Goal: Information Seeking & Learning: Check status

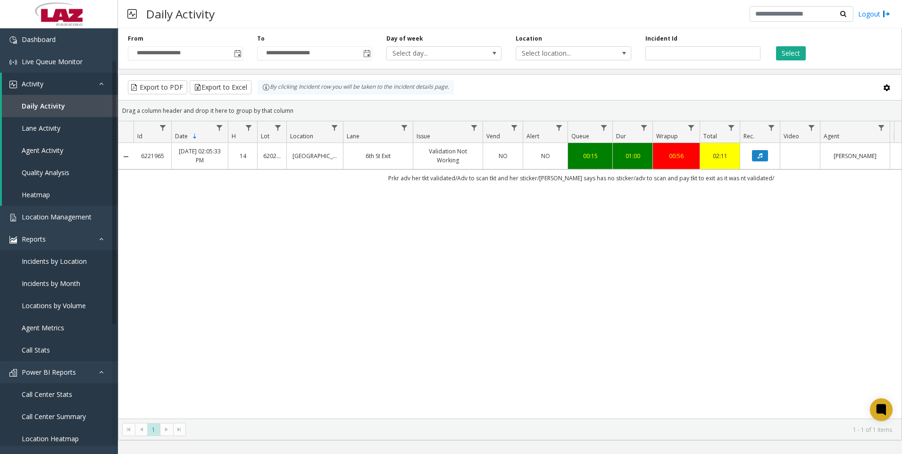
scroll to position [0, 112]
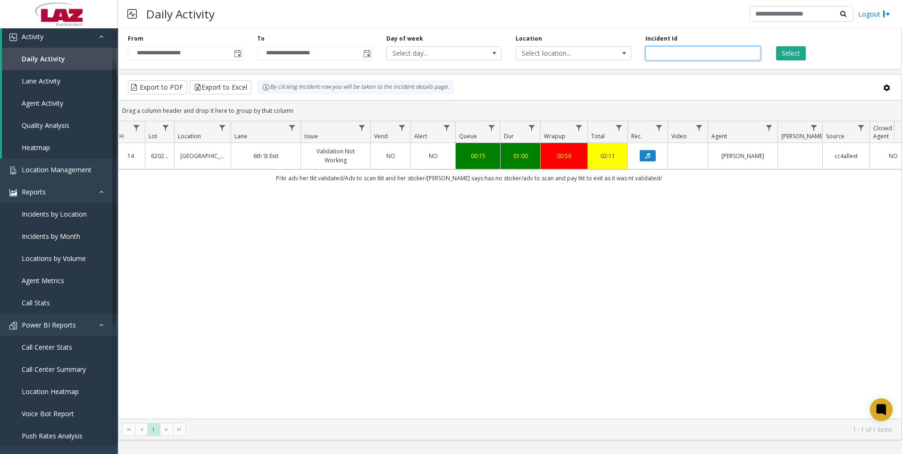
drag, startPoint x: 672, startPoint y: 57, endPoint x: 644, endPoint y: 50, distance: 28.6
click at [644, 50] on div "Incident Id *******" at bounding box center [702, 47] width 129 height 26
click at [240, 53] on span "Toggle popup" at bounding box center [238, 54] width 8 height 8
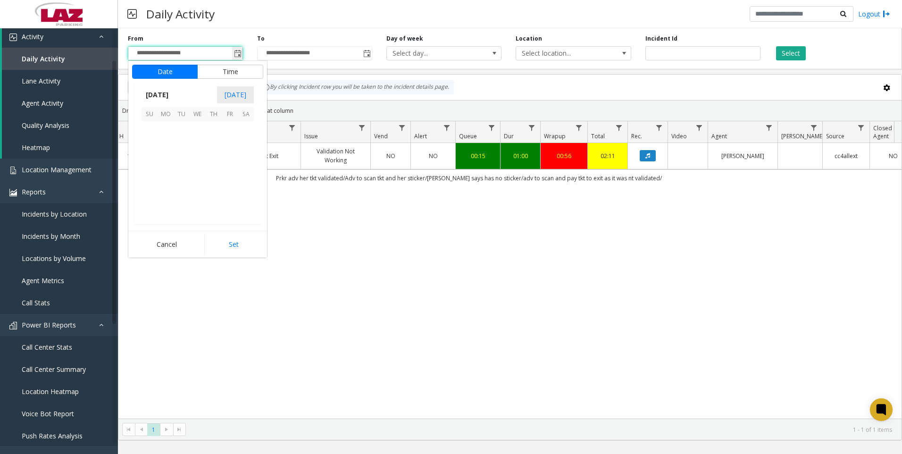
scroll to position [169352, 0]
click at [330, 201] on div "6221965 [DATE] 02:05:33 PM 14 [STREET_ADDRESS] Exit Validation Not Working NO N…" at bounding box center [509, 280] width 783 height 275
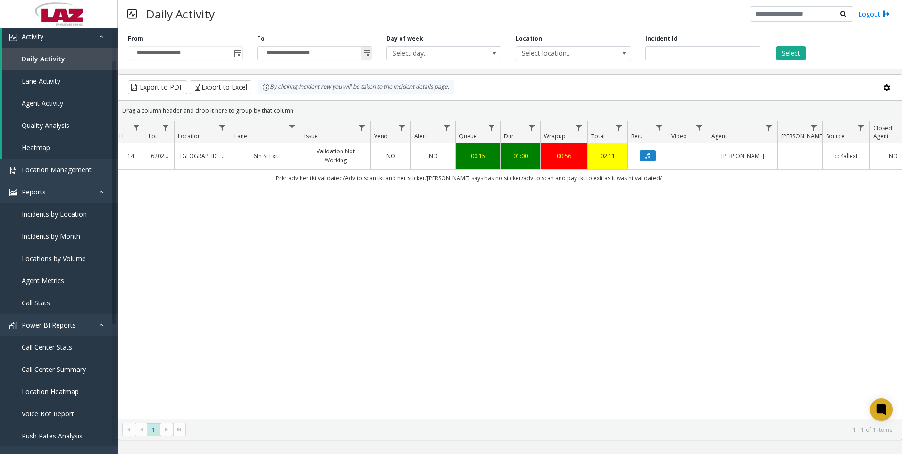
click at [365, 55] on span "Toggle popup" at bounding box center [367, 54] width 8 height 8
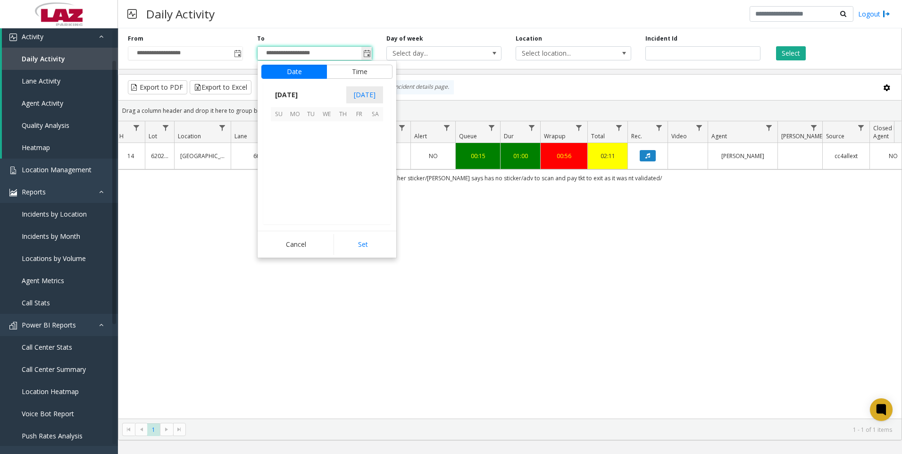
scroll to position [14, 0]
click at [292, 159] on span "13" at bounding box center [295, 161] width 16 height 16
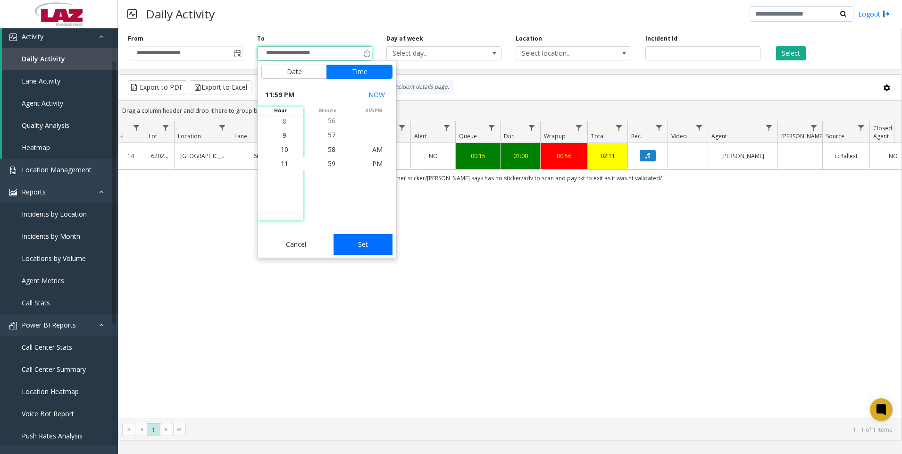
click at [377, 250] on button "Set" at bounding box center [362, 244] width 59 height 21
type input "**********"
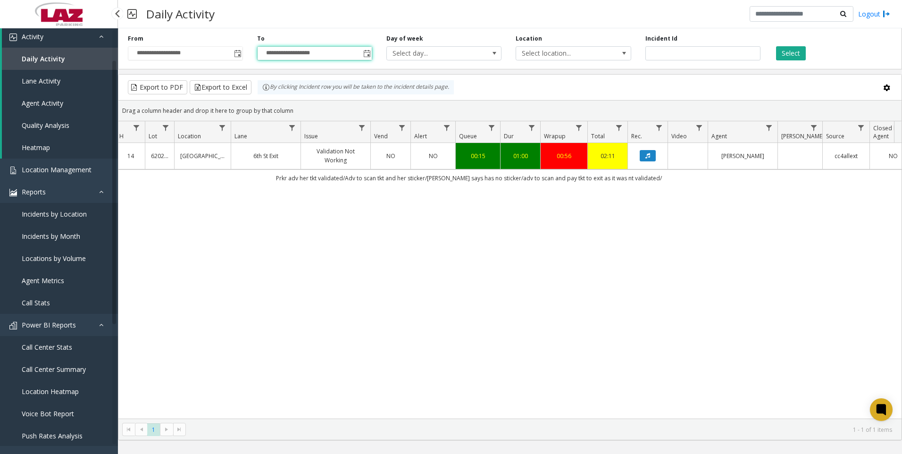
click at [59, 97] on link "Agent Activity" at bounding box center [60, 103] width 116 height 22
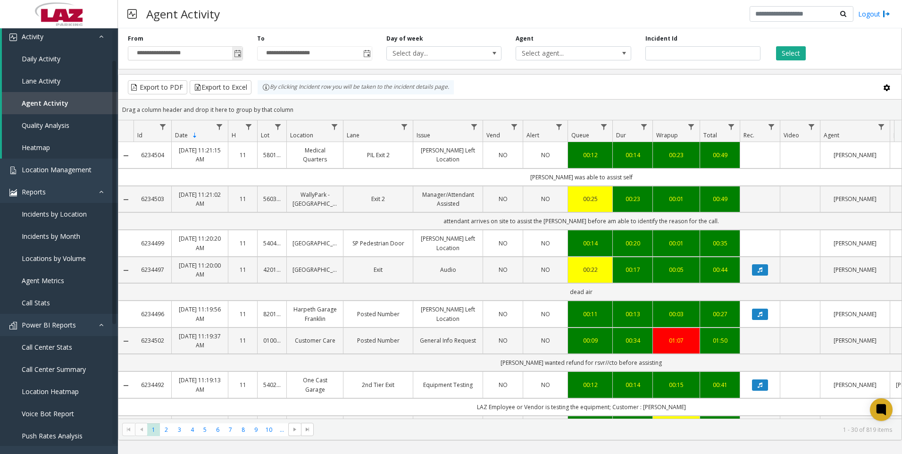
click at [234, 59] on span "Toggle popup" at bounding box center [237, 53] width 10 height 15
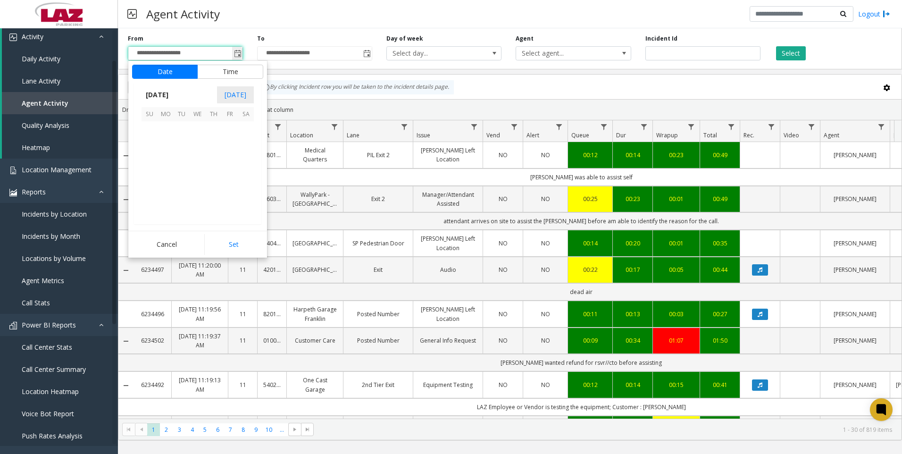
scroll to position [169352, 0]
click at [224, 143] on span "10" at bounding box center [230, 145] width 16 height 16
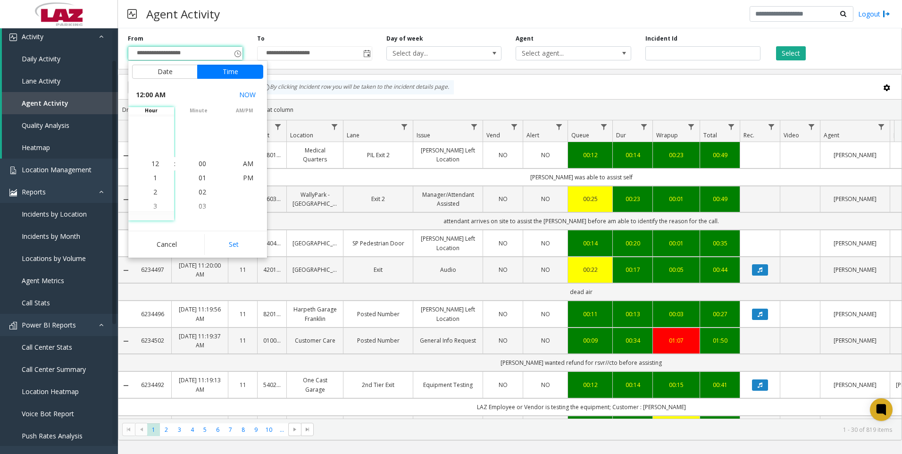
click at [225, 240] on button "Set" at bounding box center [233, 244] width 59 height 21
type input "**********"
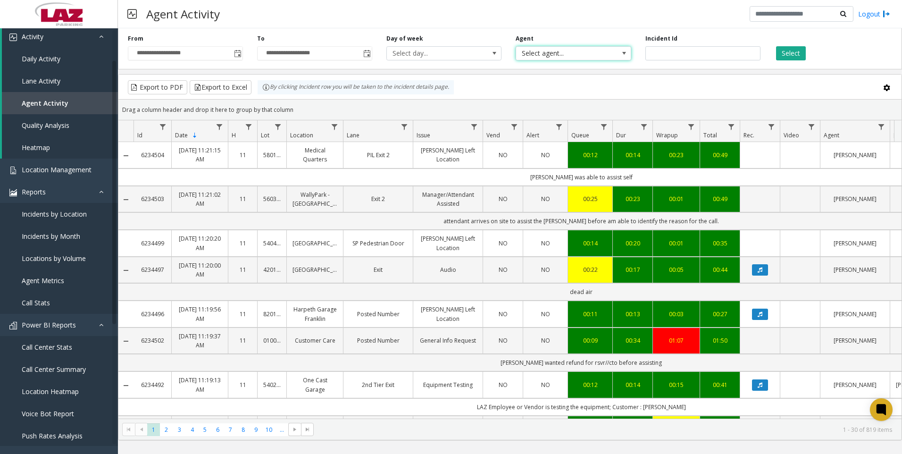
click at [606, 59] on span "Select agent..." at bounding box center [561, 53] width 91 height 13
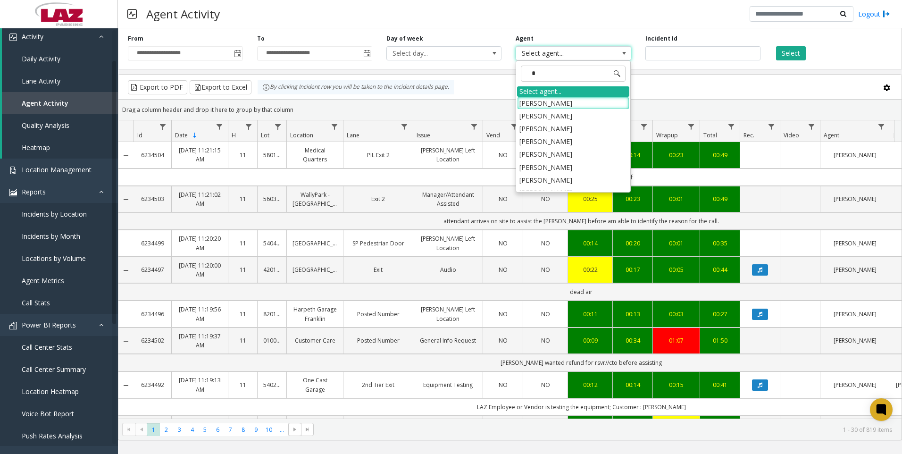
type input "**"
click at [563, 180] on li "[PERSON_NAME]" at bounding box center [573, 184] width 112 height 13
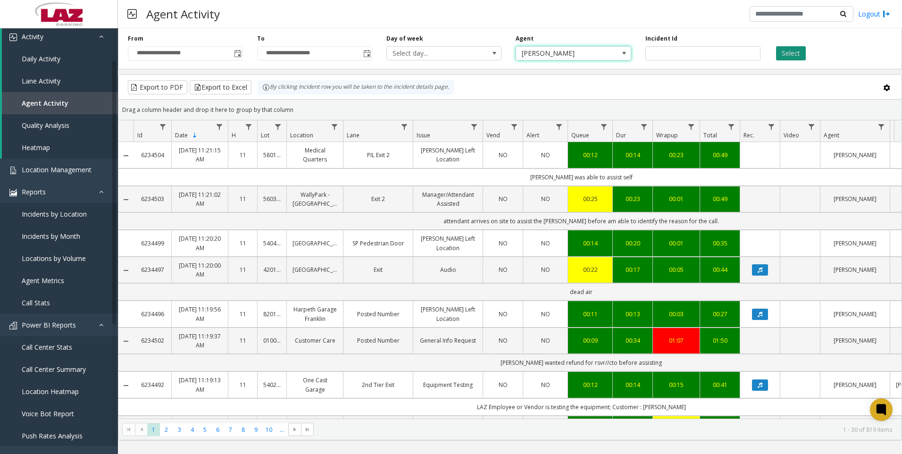
click at [789, 54] on button "Select" at bounding box center [791, 53] width 30 height 14
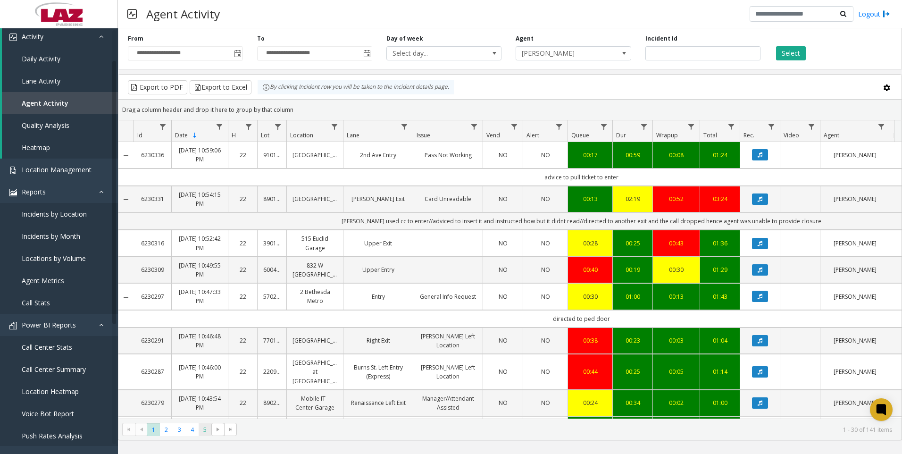
click at [201, 426] on span "5" at bounding box center [205, 429] width 13 height 13
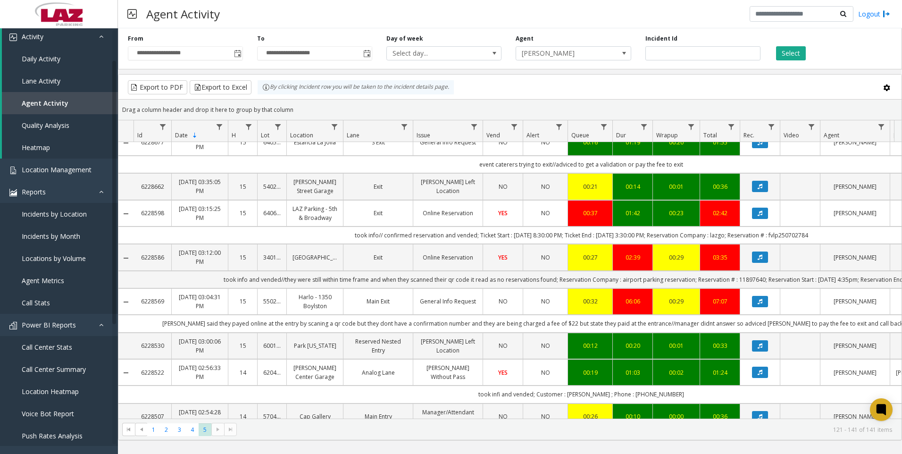
scroll to position [174, 0]
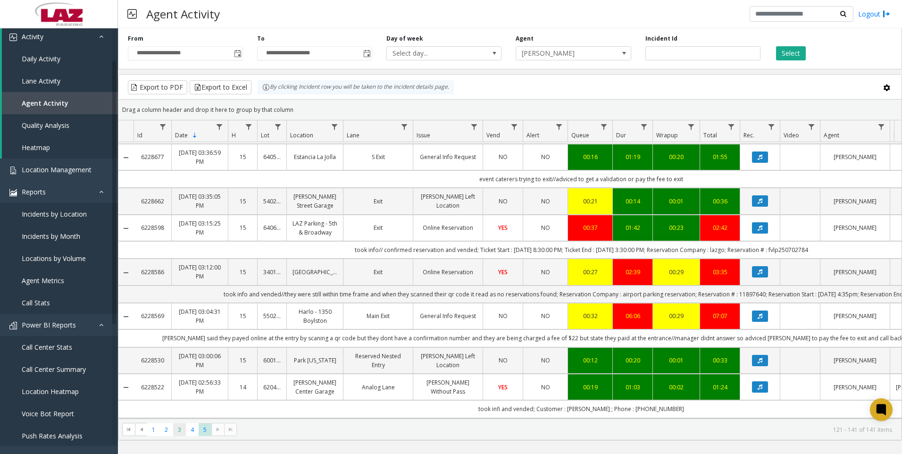
click at [180, 433] on span "3" at bounding box center [179, 429] width 13 height 13
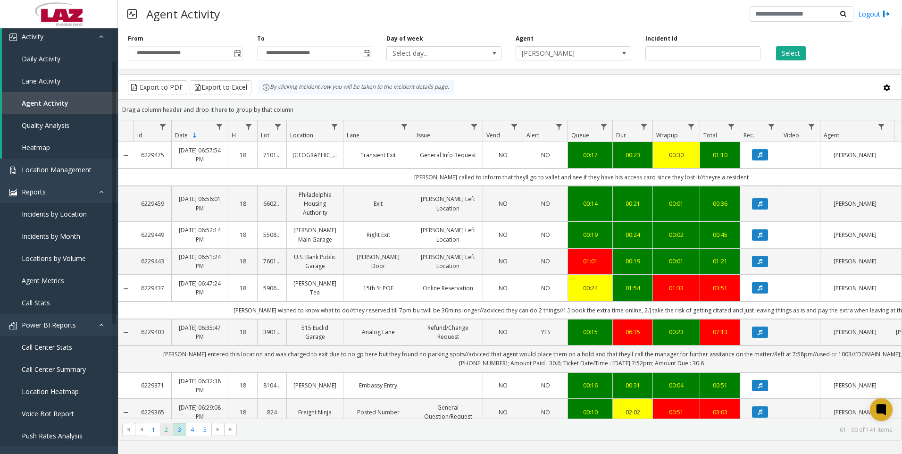
click at [166, 430] on span "2" at bounding box center [166, 429] width 13 height 13
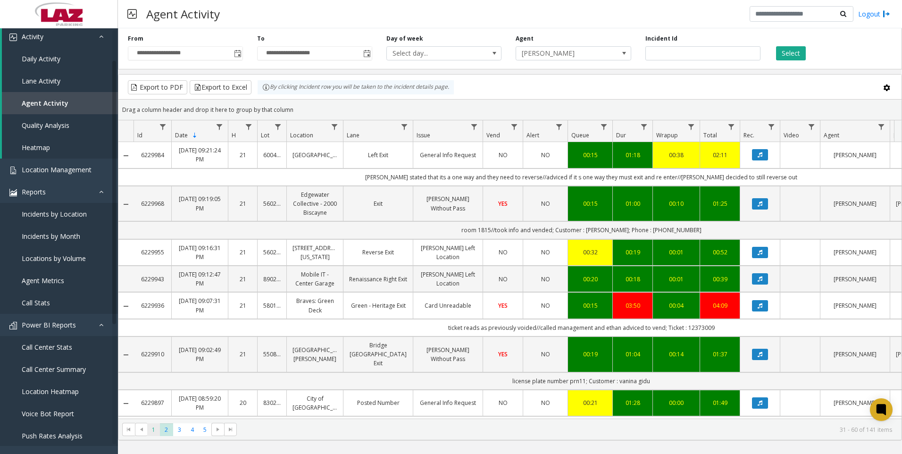
click at [152, 434] on span "1" at bounding box center [153, 429] width 13 height 13
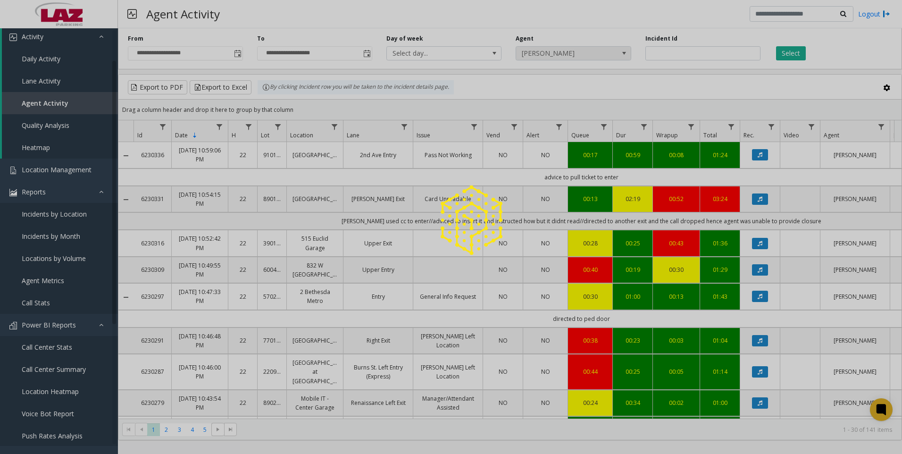
click at [582, 52] on div at bounding box center [451, 227] width 902 height 454
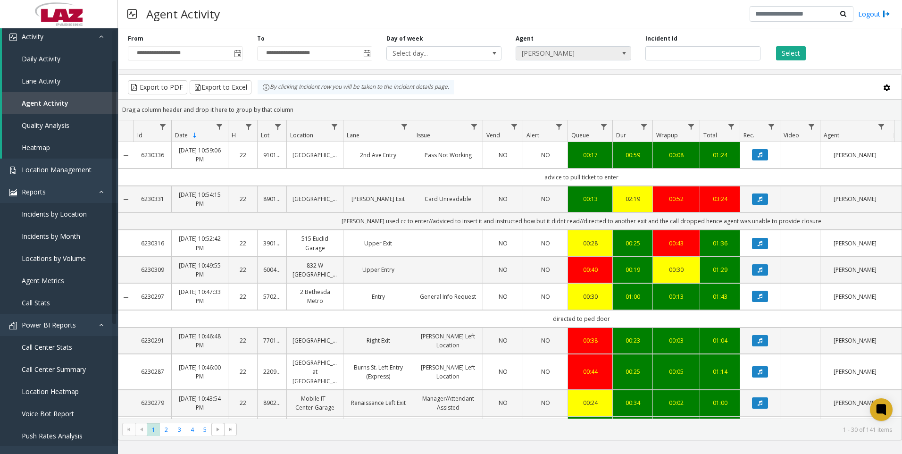
click at [582, 52] on span "[PERSON_NAME]" at bounding box center [561, 53] width 91 height 13
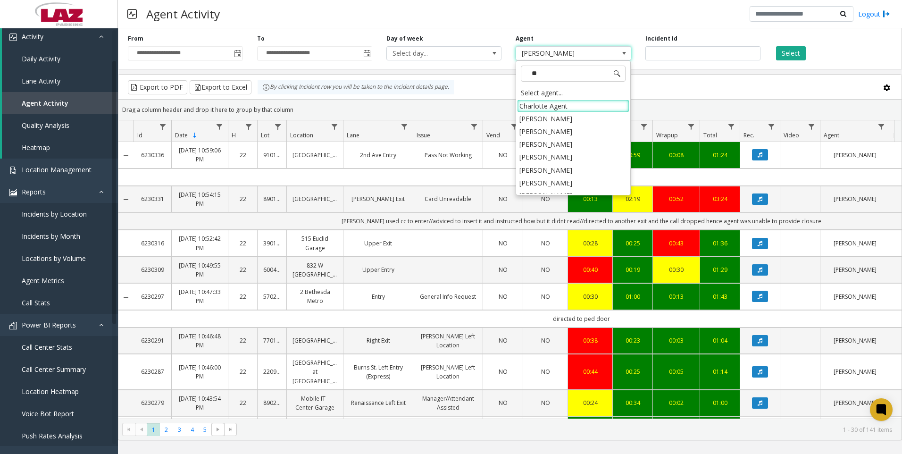
type input "***"
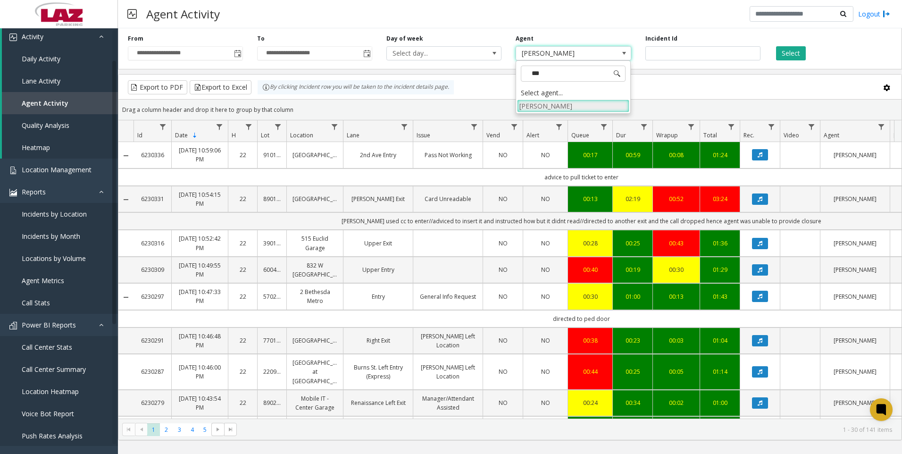
click at [522, 103] on li "[PERSON_NAME]" at bounding box center [573, 105] width 112 height 13
click at [792, 52] on button "Select" at bounding box center [791, 53] width 30 height 14
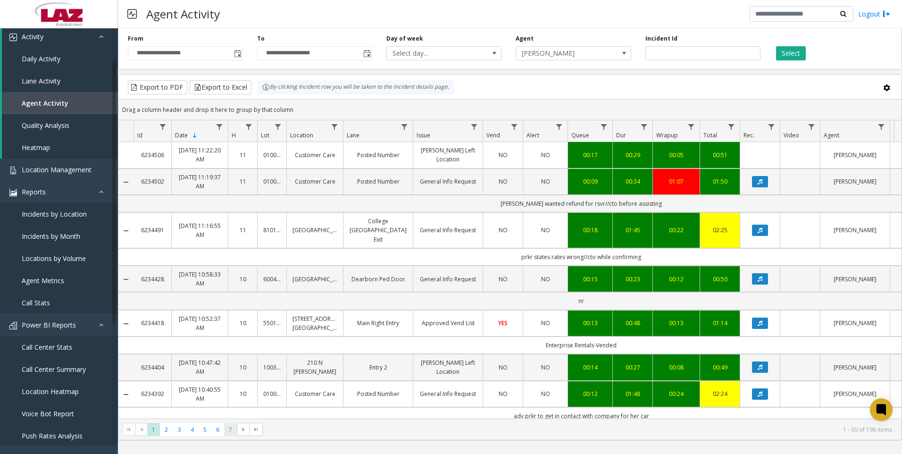
click at [229, 427] on span "7" at bounding box center [230, 429] width 13 height 13
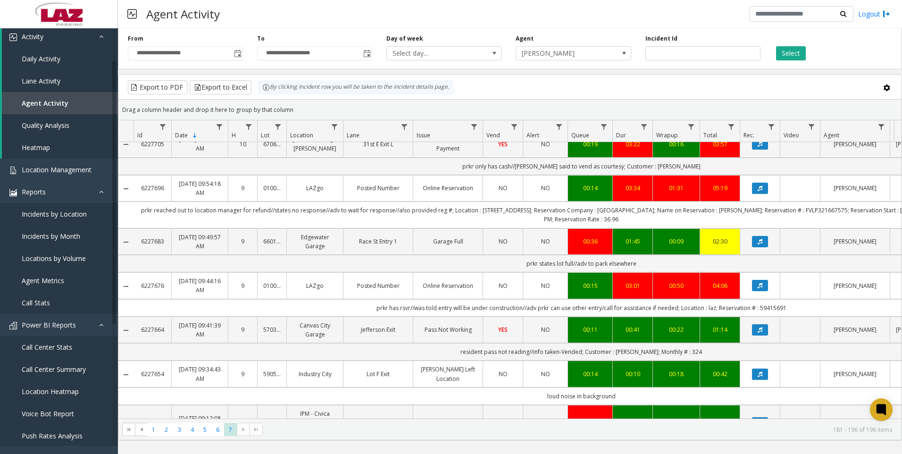
scroll to position [377, 0]
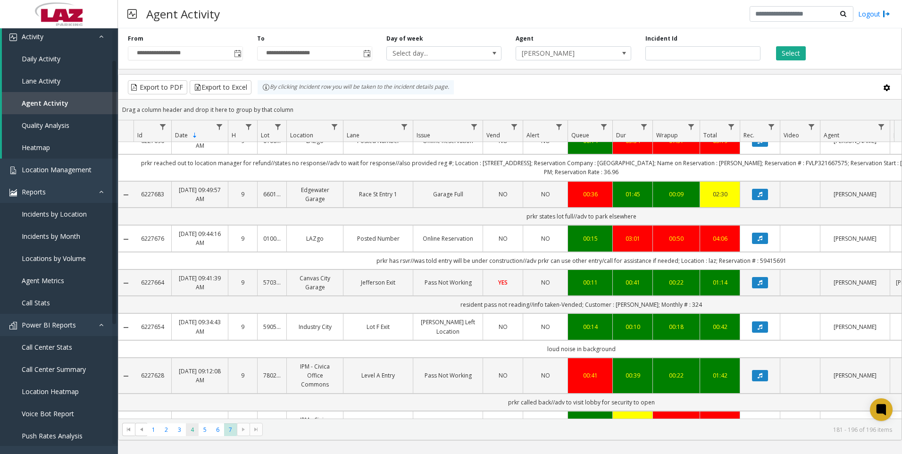
click at [189, 426] on span "4" at bounding box center [192, 429] width 13 height 13
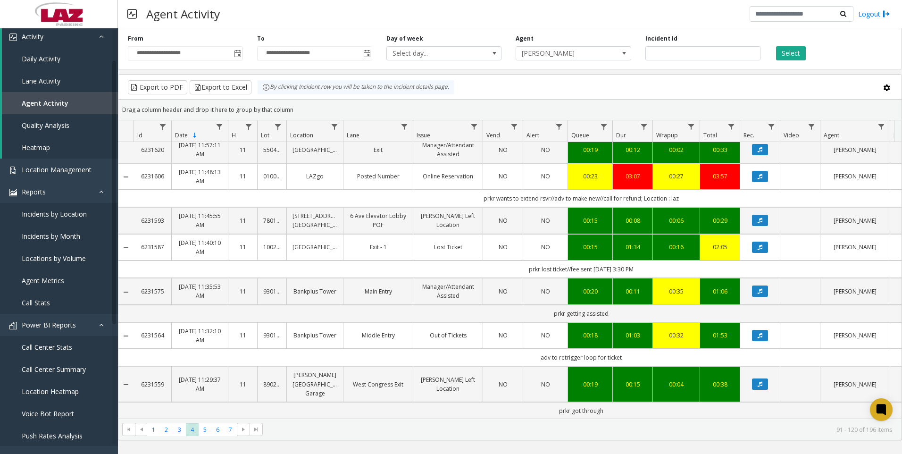
scroll to position [566, 0]
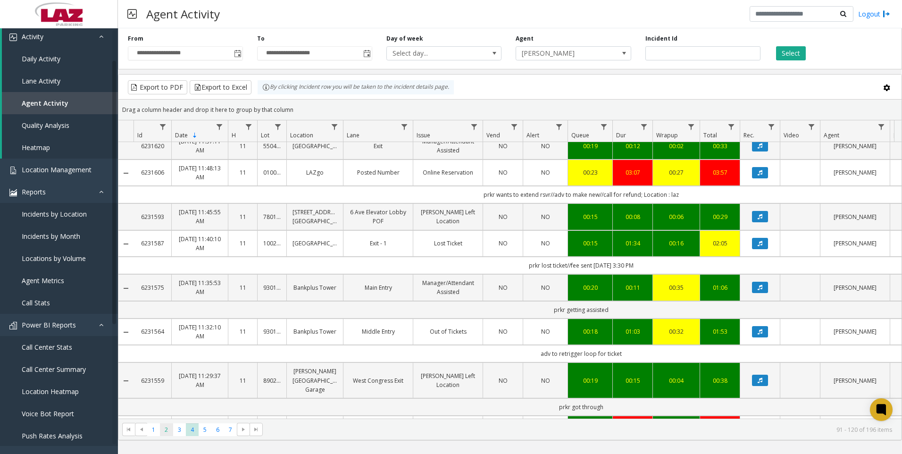
click at [166, 431] on span "2" at bounding box center [166, 429] width 13 height 13
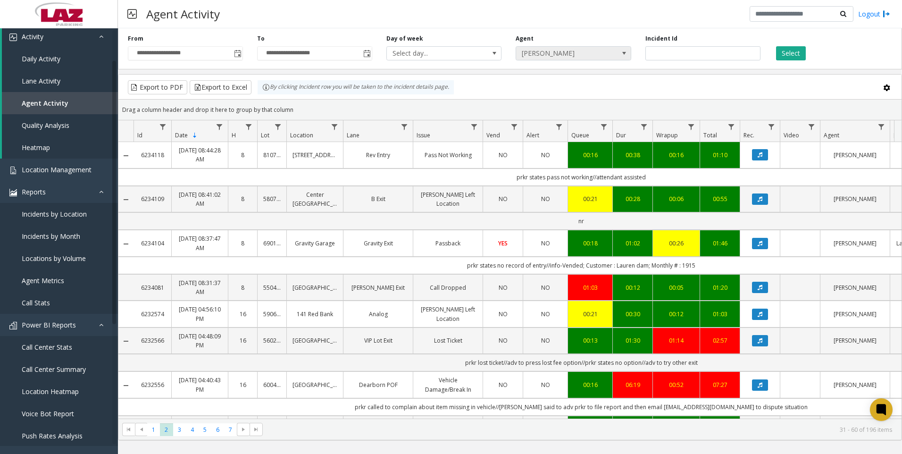
click at [592, 59] on span "[PERSON_NAME]" at bounding box center [561, 53] width 91 height 13
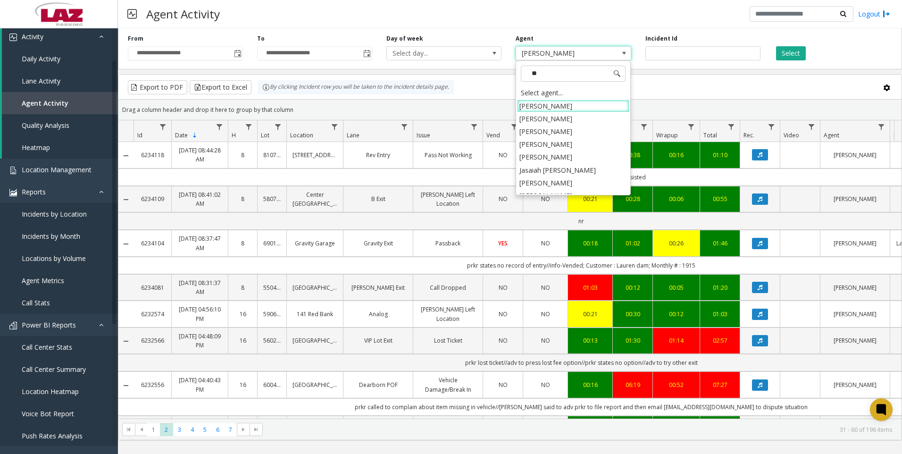
type input "***"
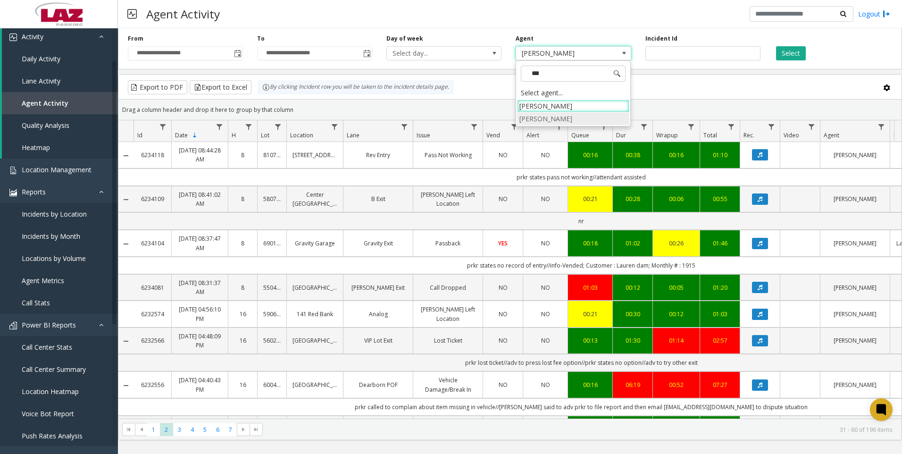
click at [579, 116] on li "[PERSON_NAME]" at bounding box center [573, 118] width 112 height 13
click at [793, 61] on div "**********" at bounding box center [510, 47] width 784 height 45
click at [794, 44] on div "Select" at bounding box center [831, 47] width 129 height 26
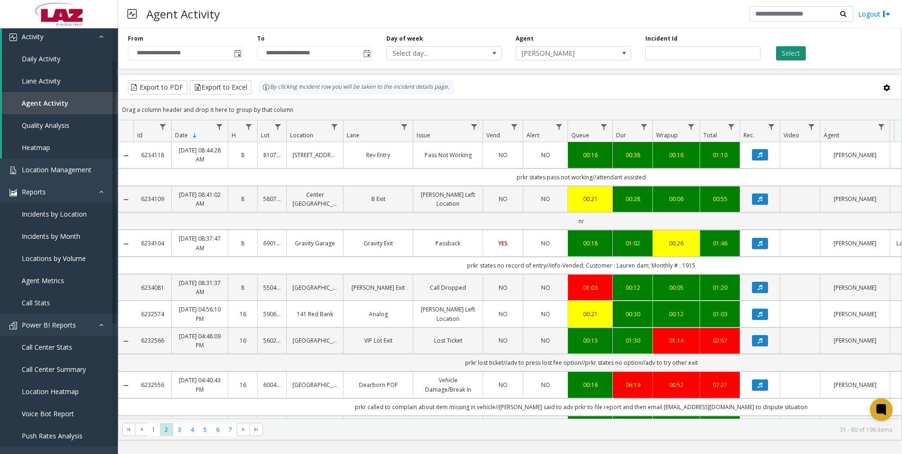
click at [792, 55] on button "Select" at bounding box center [791, 53] width 30 height 14
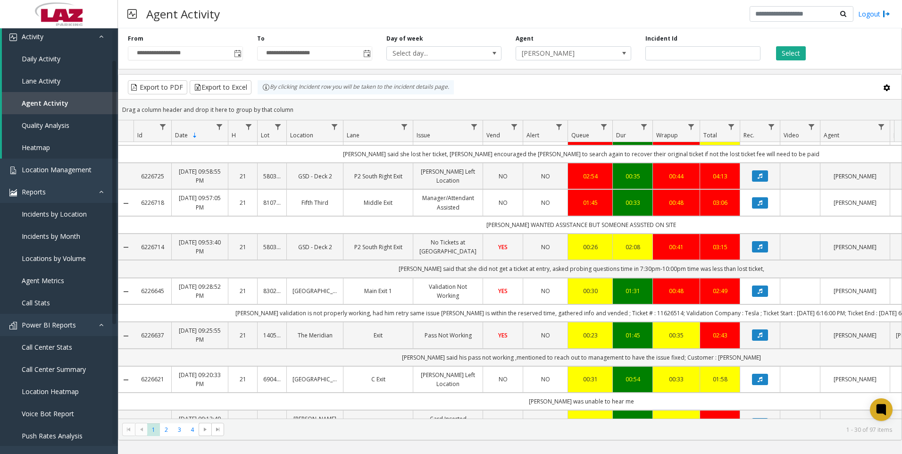
scroll to position [519, 0]
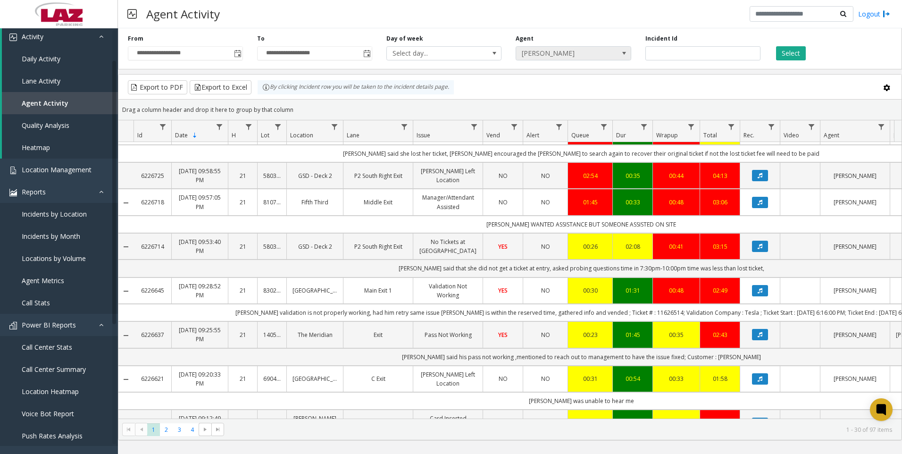
click at [545, 51] on span "[PERSON_NAME]" at bounding box center [561, 53] width 91 height 13
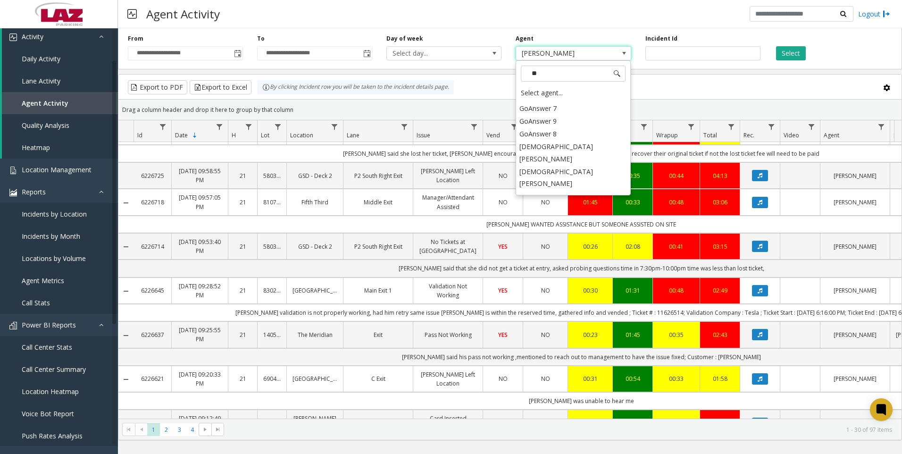
scroll to position [0, 0]
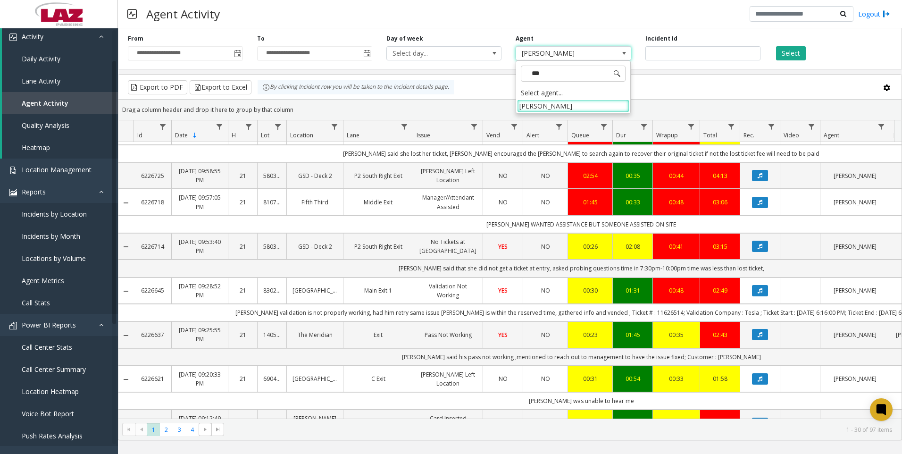
type input "****"
click at [563, 104] on li "[PERSON_NAME]" at bounding box center [573, 105] width 112 height 13
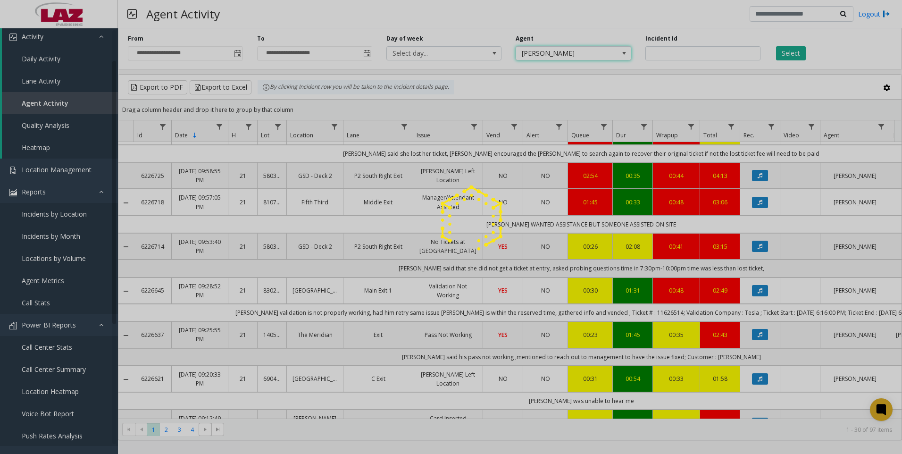
click at [795, 57] on div at bounding box center [451, 227] width 902 height 454
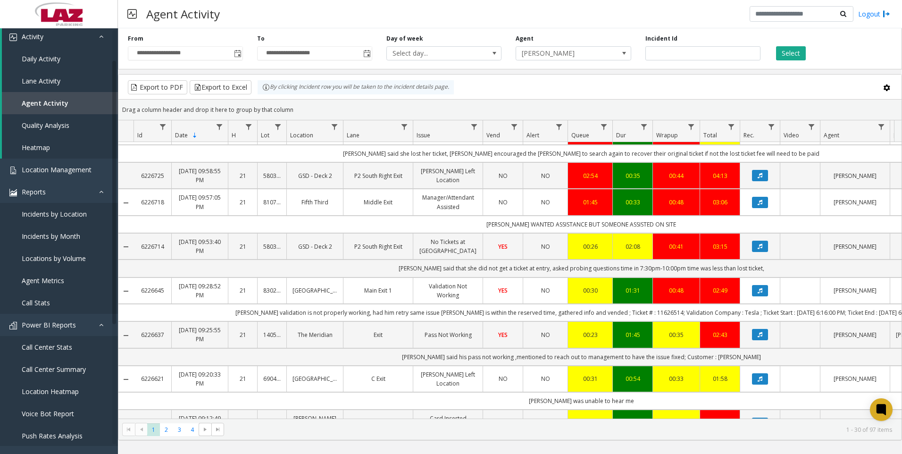
click at [795, 57] on button "Select" at bounding box center [791, 53] width 30 height 14
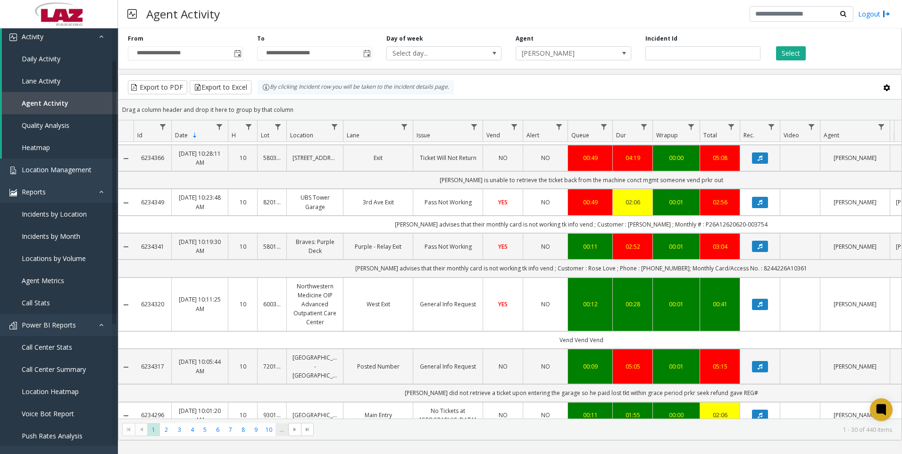
click at [285, 433] on span "..." at bounding box center [281, 429] width 13 height 13
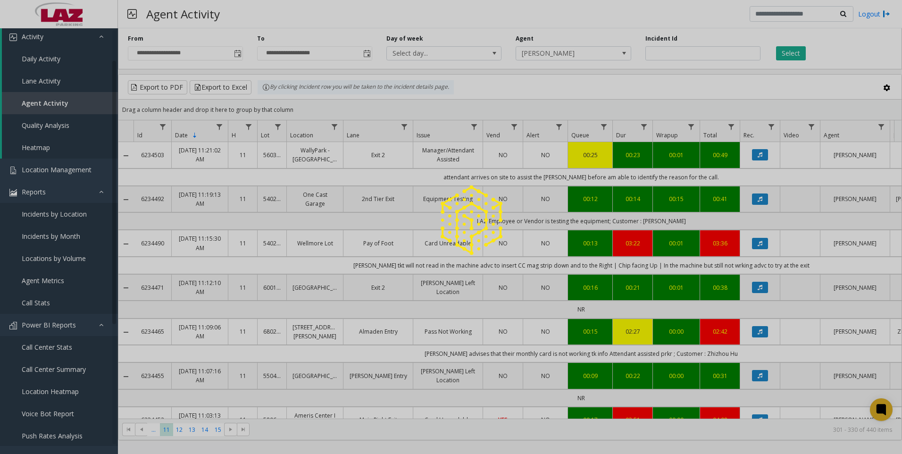
click at [220, 428] on div at bounding box center [451, 227] width 902 height 454
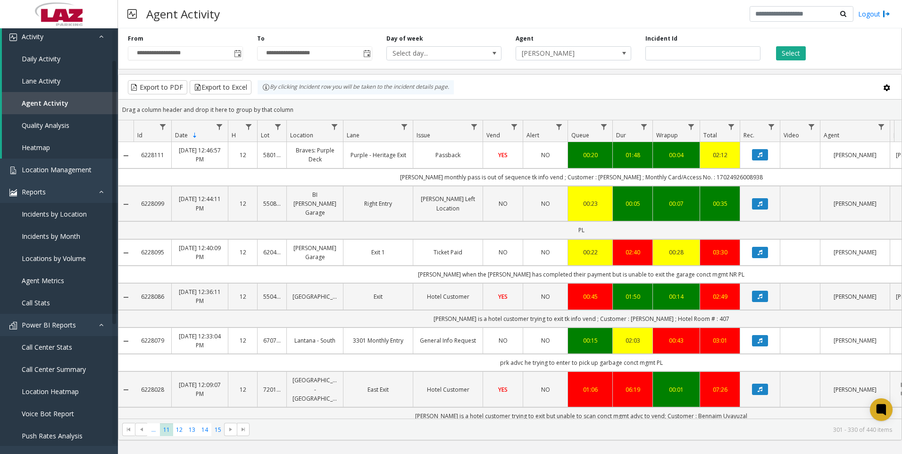
click at [220, 428] on span "15" at bounding box center [217, 429] width 13 height 13
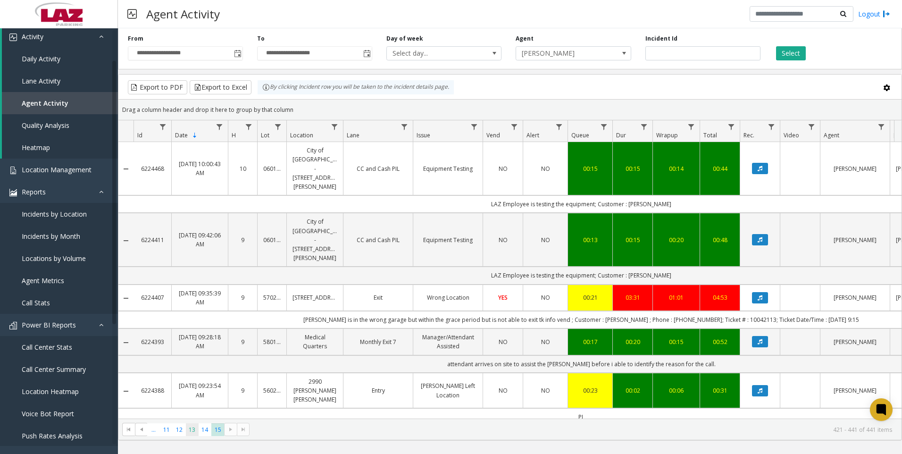
click at [191, 435] on span "13" at bounding box center [192, 429] width 13 height 13
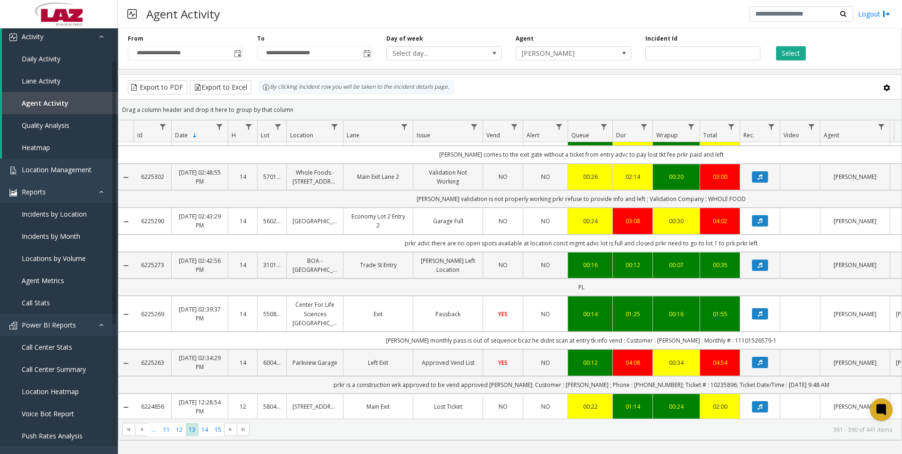
scroll to position [943, 0]
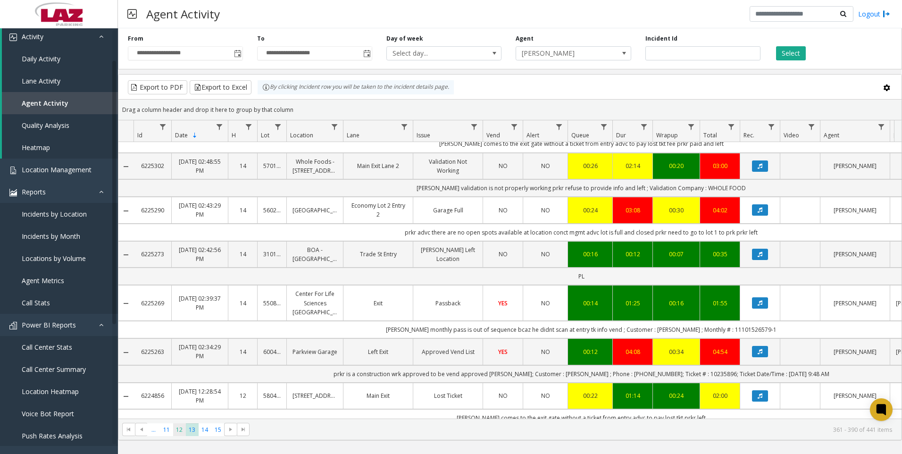
click at [175, 435] on span "12" at bounding box center [179, 429] width 13 height 13
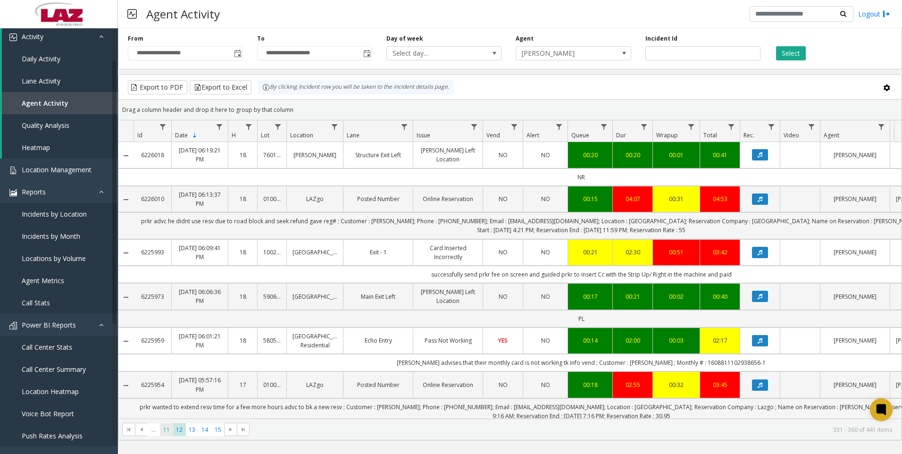
click at [168, 434] on span "11" at bounding box center [166, 429] width 13 height 13
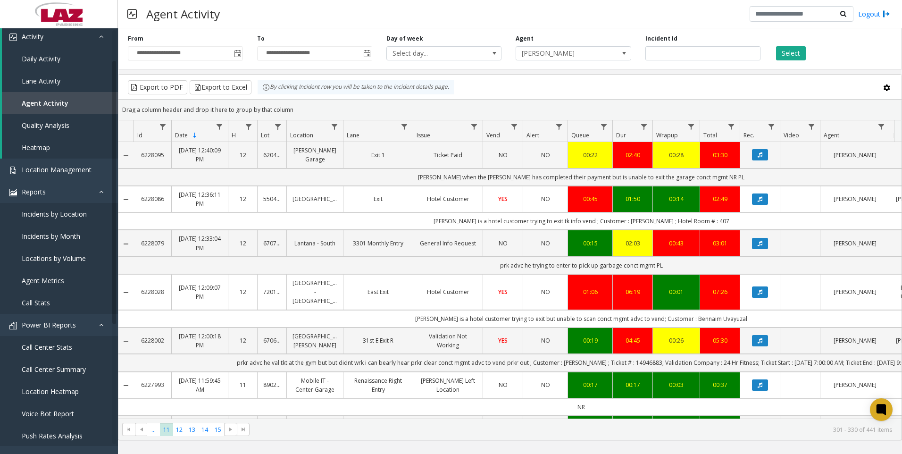
scroll to position [189, 0]
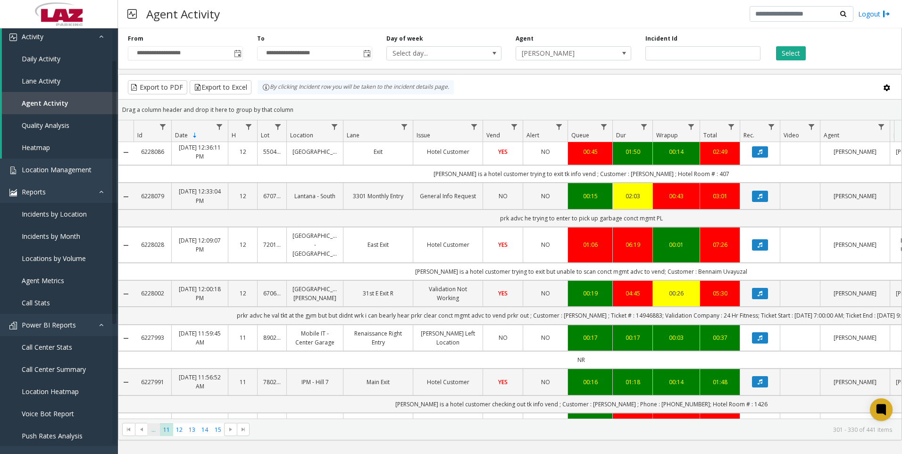
click at [155, 428] on span "..." at bounding box center [153, 429] width 13 height 13
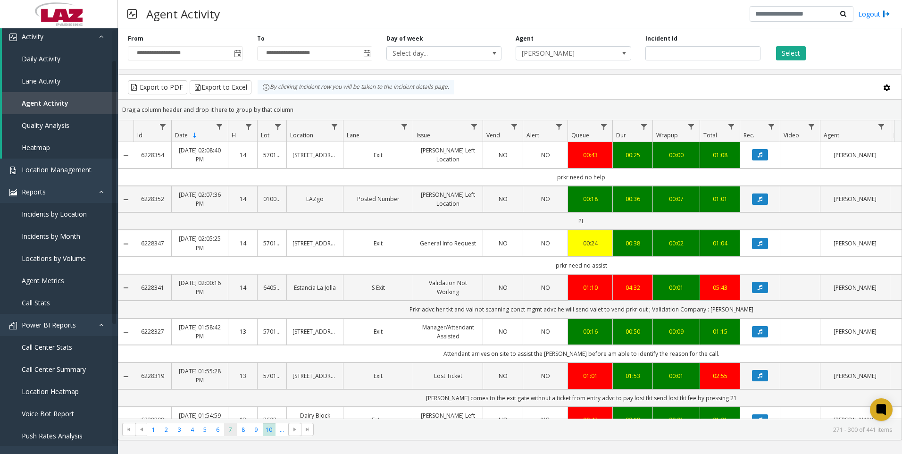
click at [231, 431] on span "7" at bounding box center [230, 429] width 13 height 13
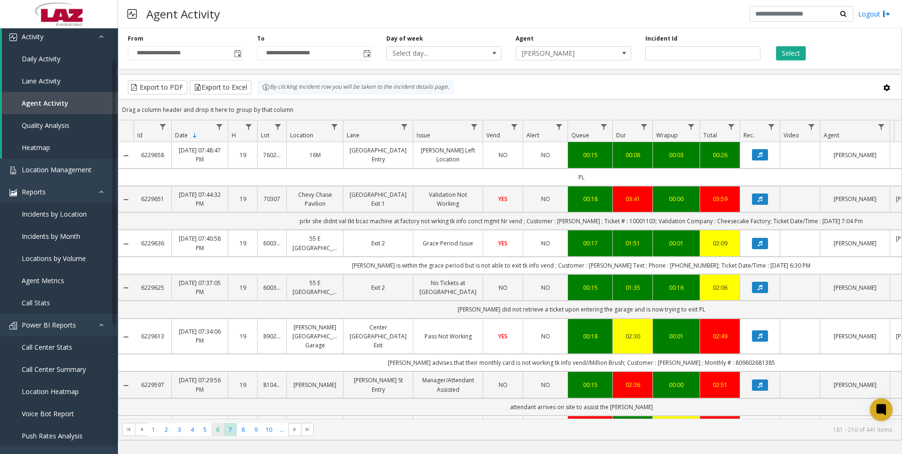
click at [224, 427] on span "6" at bounding box center [217, 429] width 13 height 13
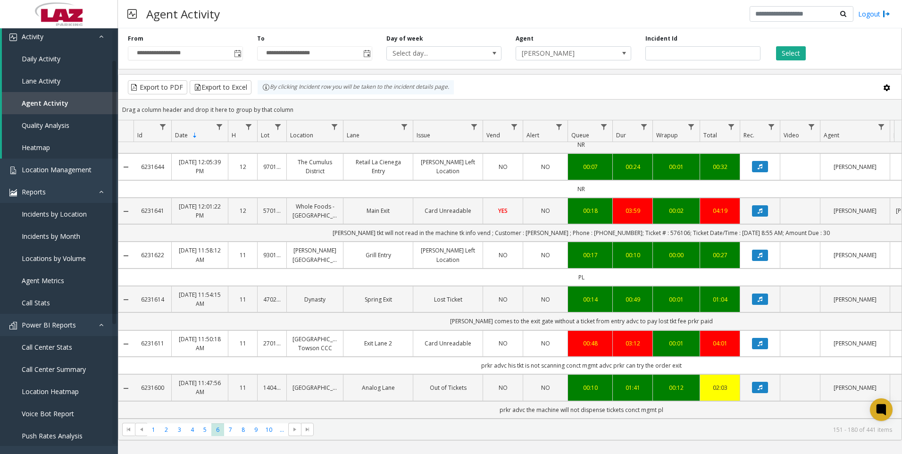
scroll to position [377, 0]
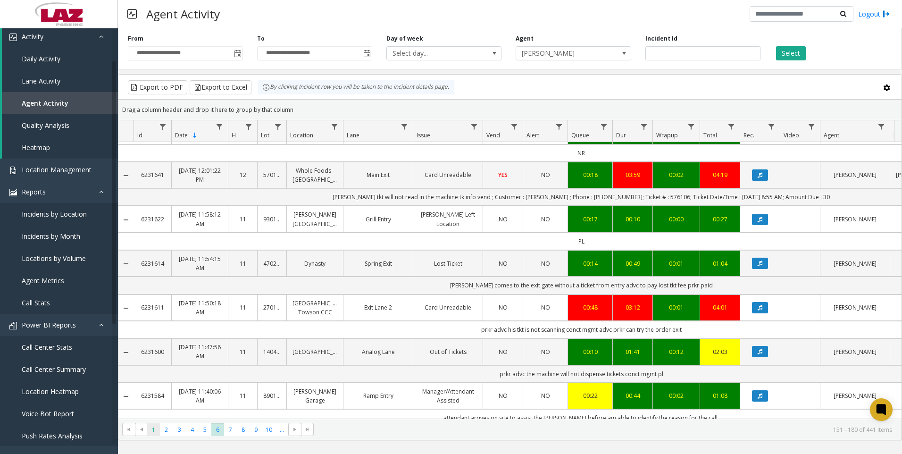
click at [150, 434] on span "1" at bounding box center [153, 429] width 13 height 13
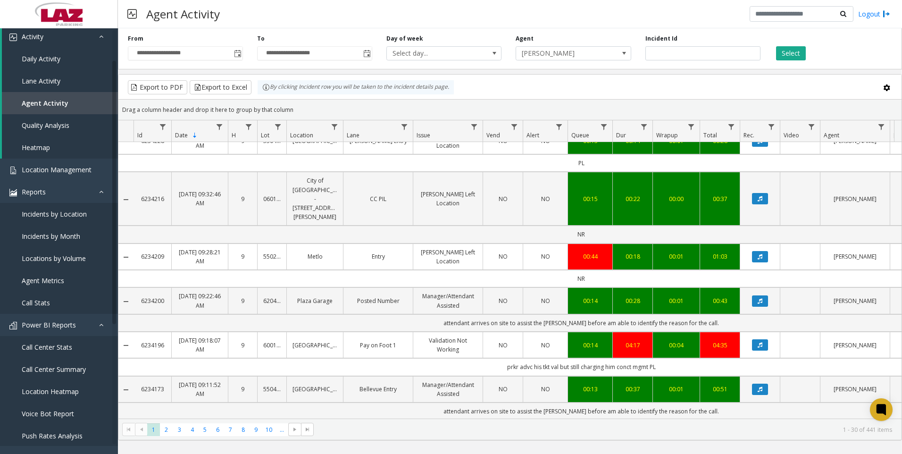
scroll to position [1163, 0]
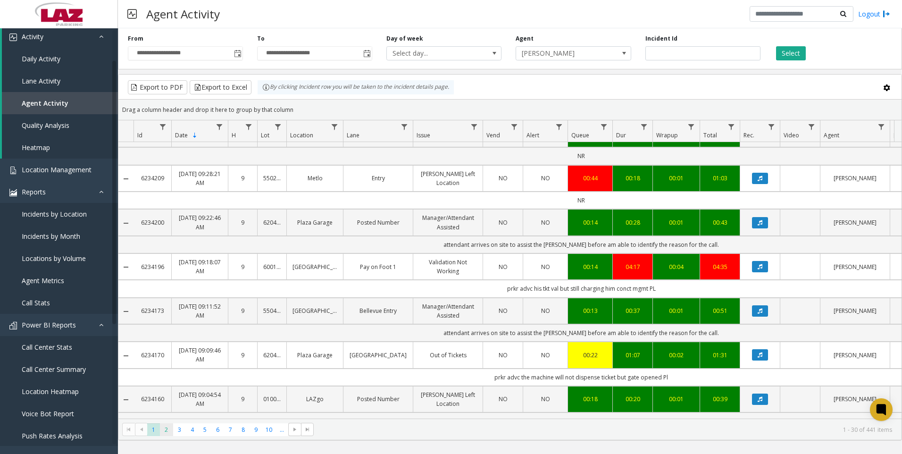
click at [168, 431] on span "2" at bounding box center [166, 429] width 13 height 13
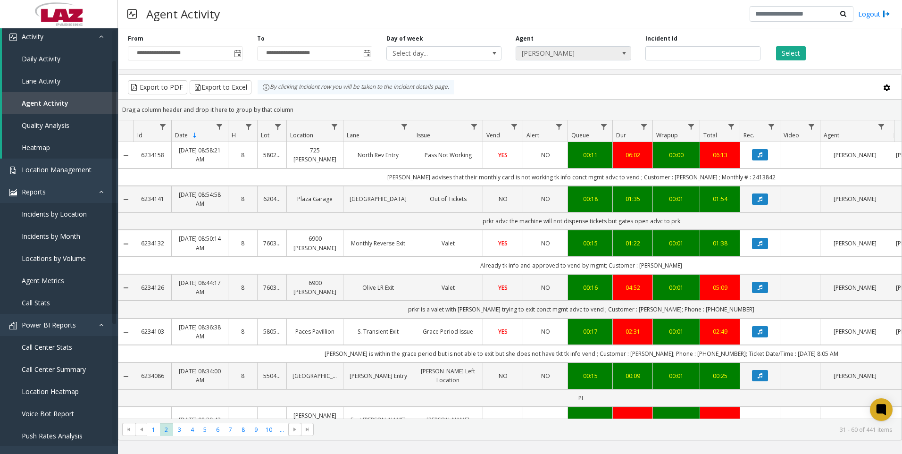
click at [528, 49] on span "[PERSON_NAME]" at bounding box center [561, 53] width 91 height 13
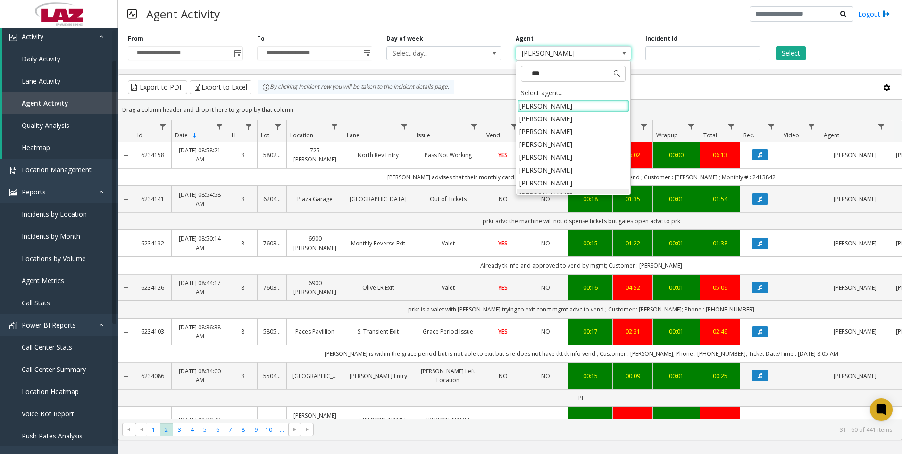
type input "****"
click at [562, 158] on li "[PERSON_NAME]" at bounding box center [573, 156] width 112 height 13
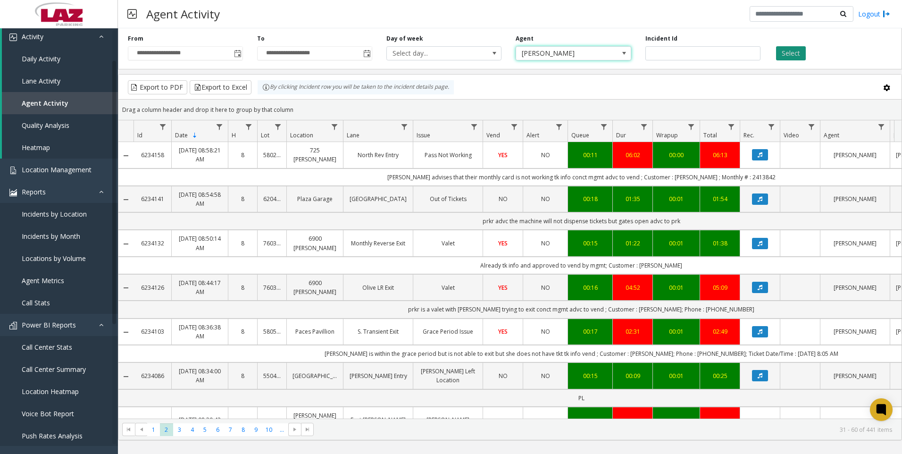
click at [776, 49] on button "Select" at bounding box center [791, 53] width 30 height 14
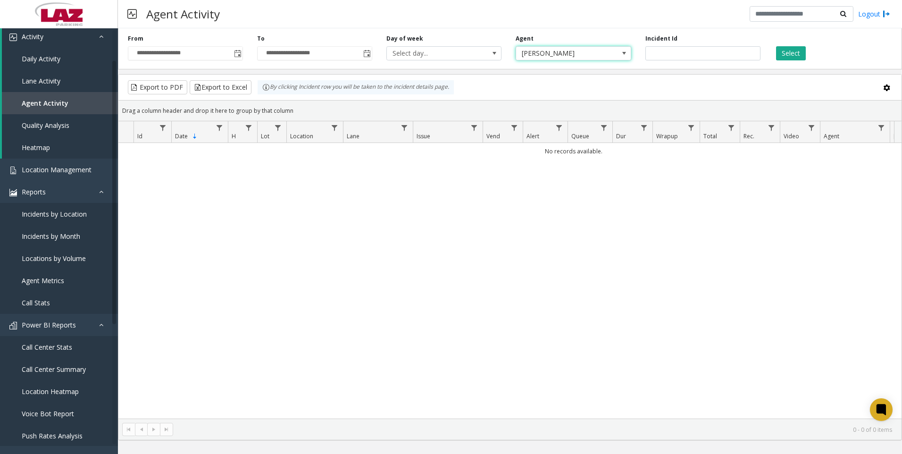
click at [572, 56] on span "[PERSON_NAME]" at bounding box center [561, 53] width 91 height 13
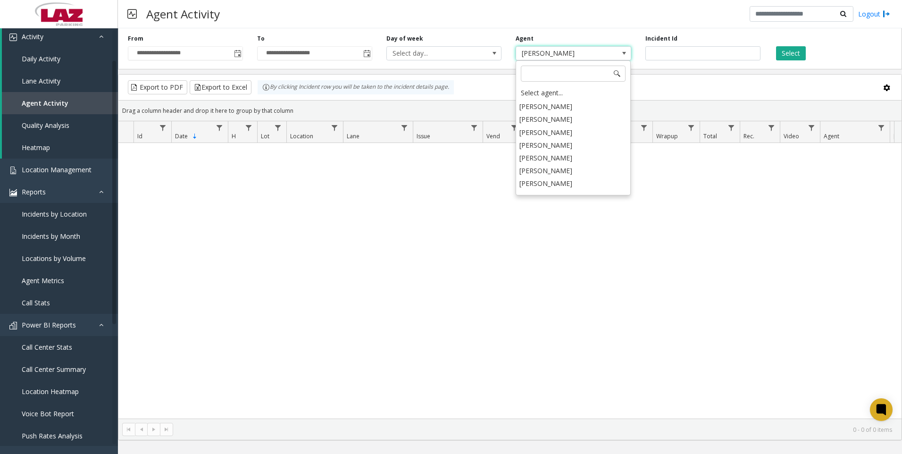
scroll to position [4847, 0]
click at [572, 174] on li "[PERSON_NAME]" at bounding box center [573, 180] width 112 height 13
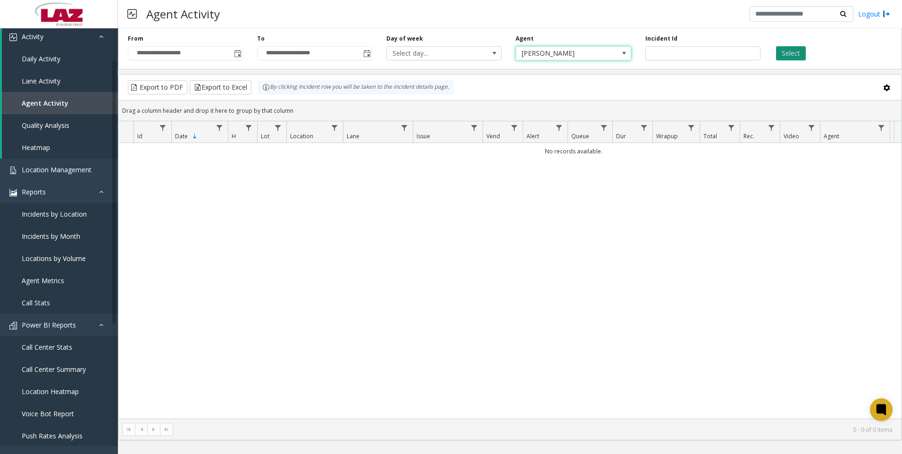
click at [786, 58] on button "Select" at bounding box center [791, 53] width 30 height 14
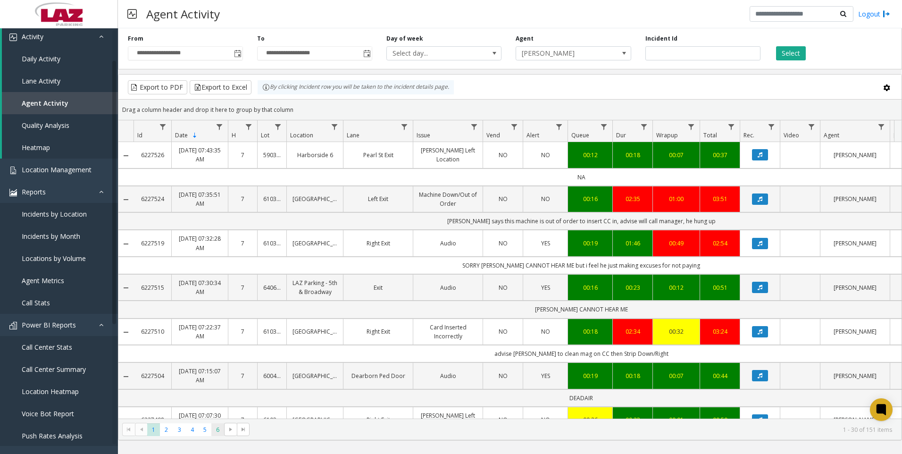
click at [220, 427] on span "6" at bounding box center [217, 429] width 13 height 13
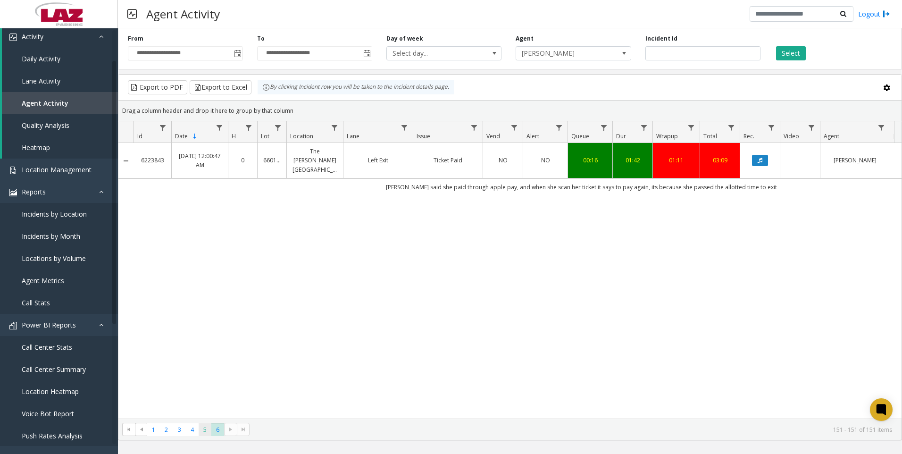
click at [199, 431] on span "5" at bounding box center [205, 429] width 13 height 13
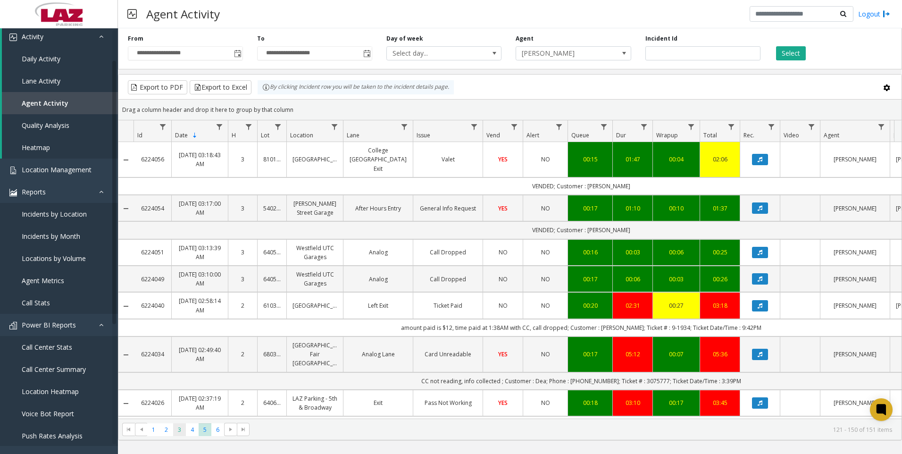
click at [182, 429] on span "3" at bounding box center [179, 429] width 13 height 13
